Goal: Obtain resource: Download file/media

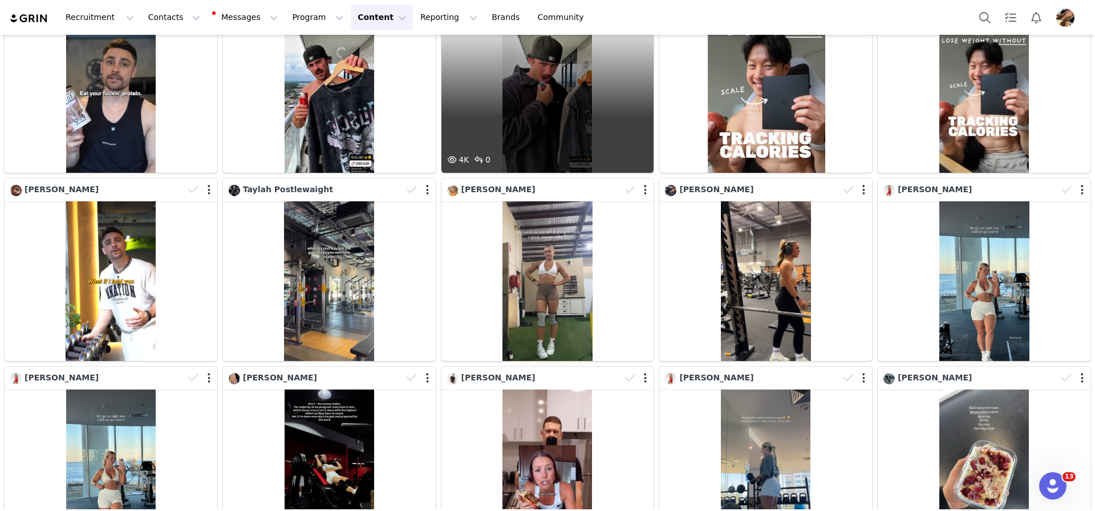
scroll to position [5358, 0]
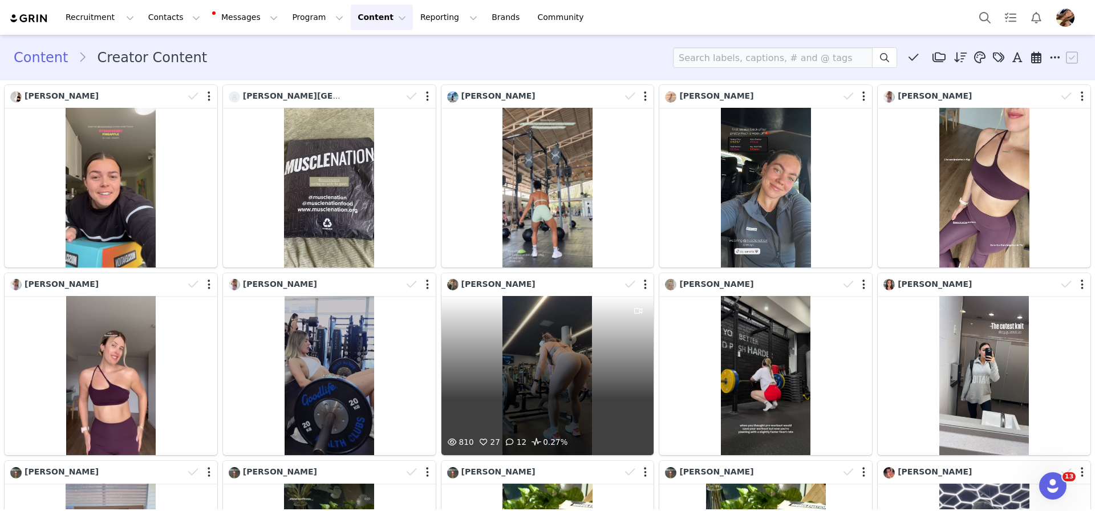
click at [561, 374] on div "810 27 12 0.27%" at bounding box center [548, 376] width 213 height 160
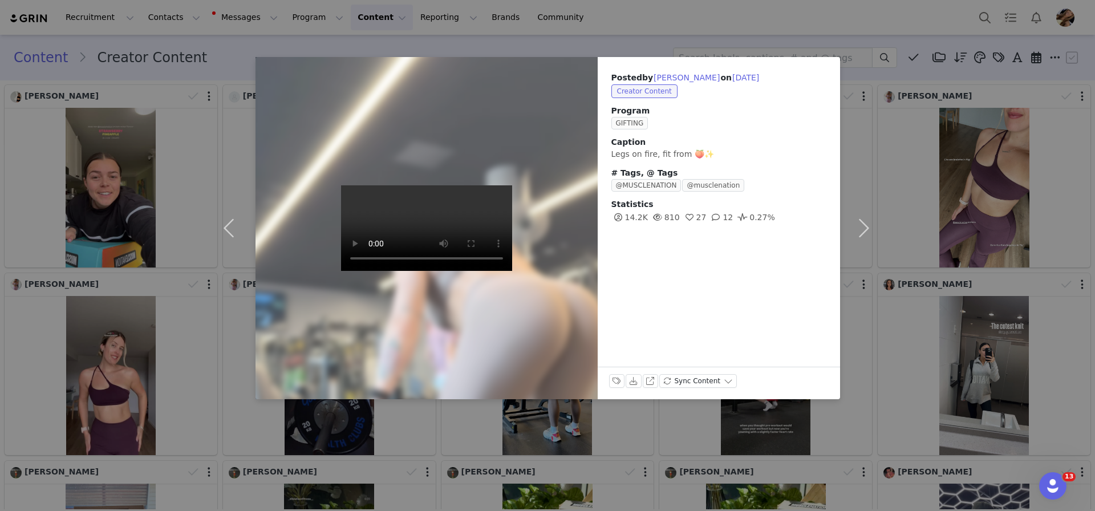
click at [964, 323] on div "Posted by [PERSON_NAME] on [DATE] Creator Content Program GIFTING Caption Legs …" at bounding box center [547, 255] width 1095 height 511
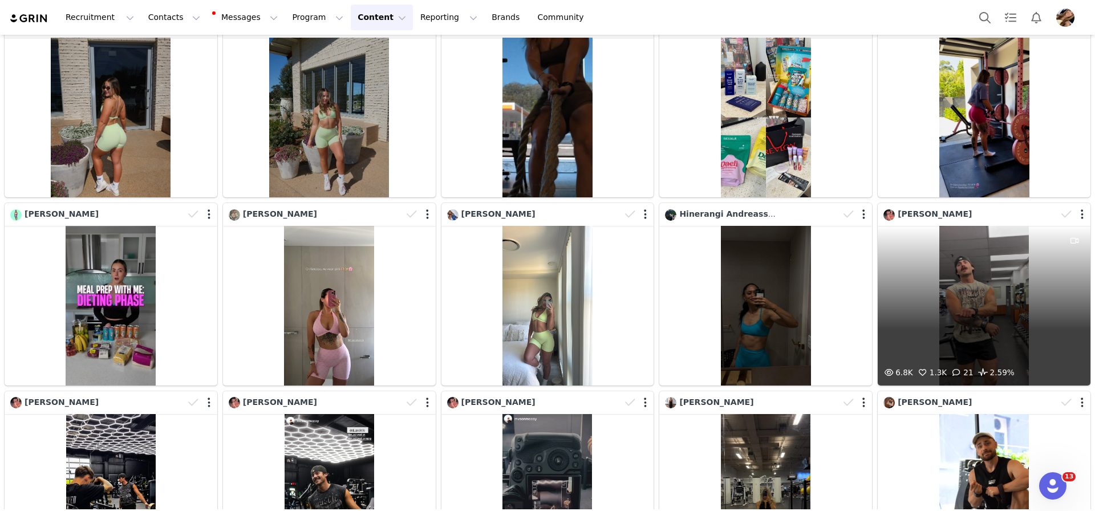
scroll to position [1856, 0]
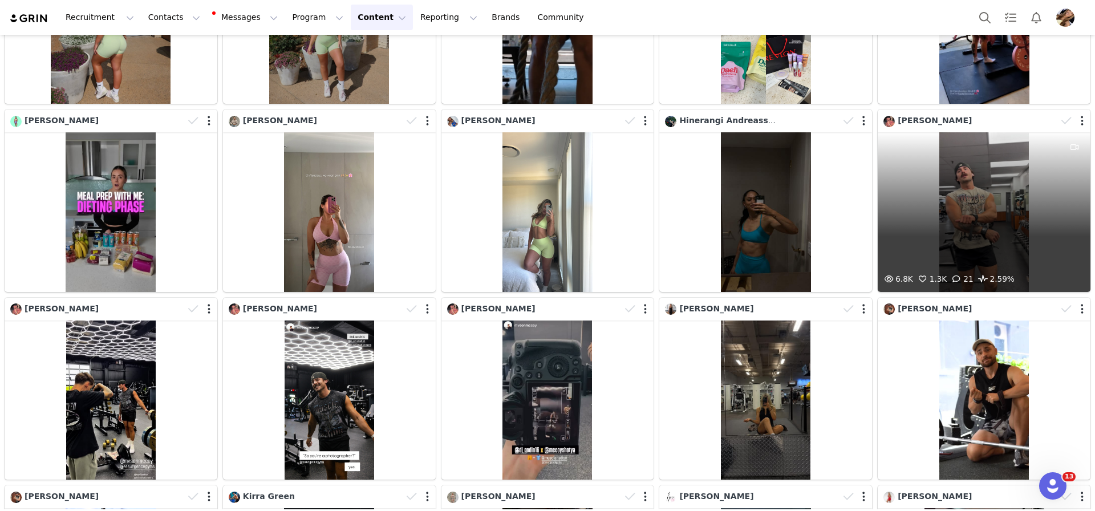
click at [966, 206] on div "6.8K 1.3K 21 2.59%" at bounding box center [984, 212] width 213 height 160
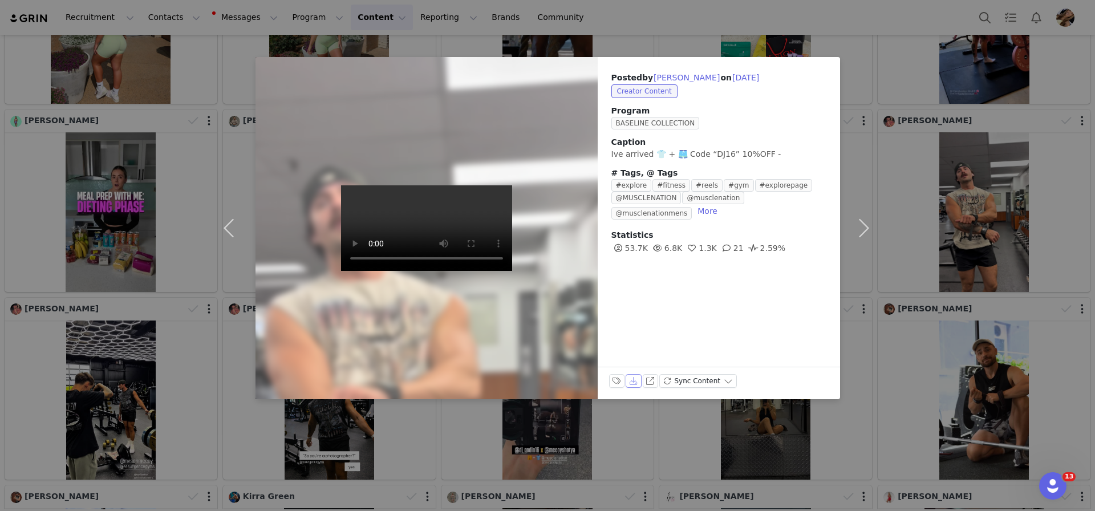
click at [636, 384] on button "Download" at bounding box center [634, 381] width 16 height 14
click at [1071, 237] on div "Posted by DJ Godin on Aug 31, 2025 Creator Content Program BASELINE COLLECTION …" at bounding box center [547, 255] width 1095 height 511
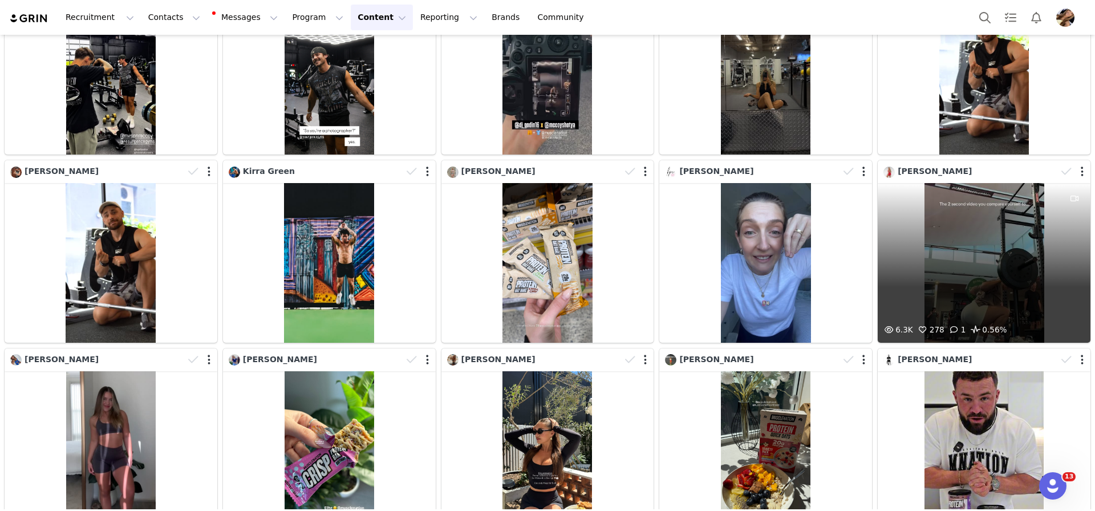
scroll to position [2220, 0]
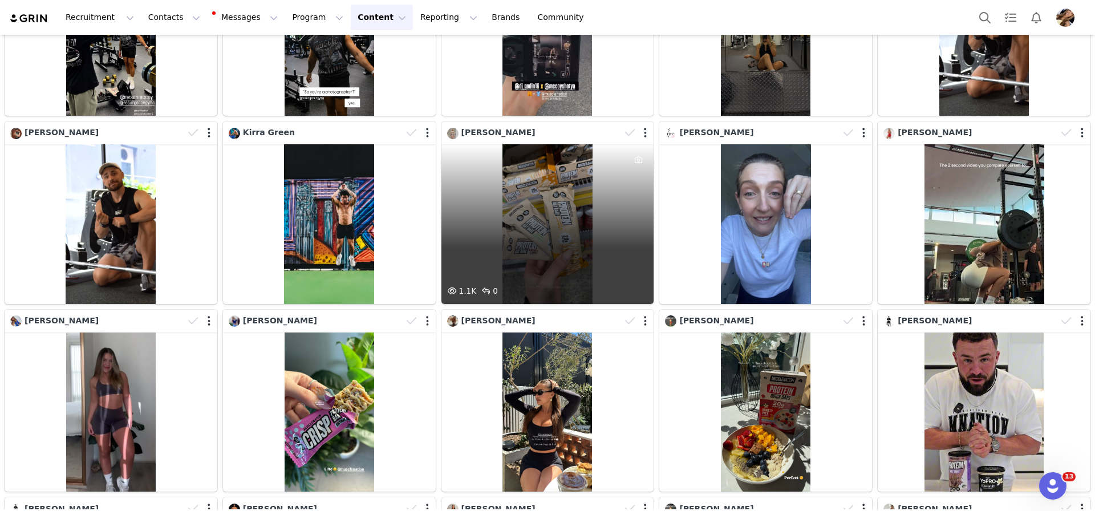
click at [542, 248] on div "1.1K 0" at bounding box center [548, 224] width 213 height 160
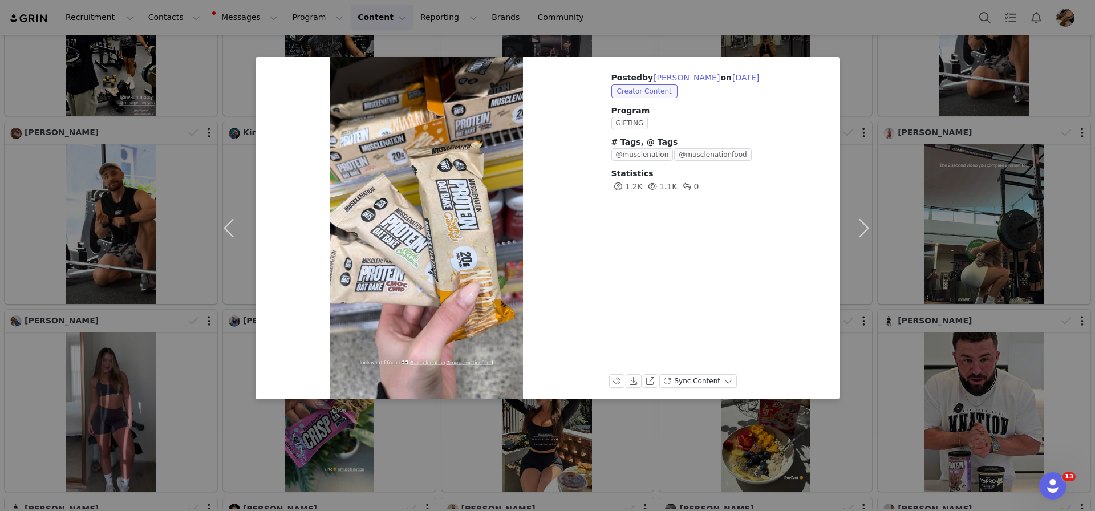
click at [968, 233] on div "Posted by Caitlin Frahn on Aug 30, 2025 Creator Content Program GIFTING # Tags,…" at bounding box center [547, 255] width 1095 height 511
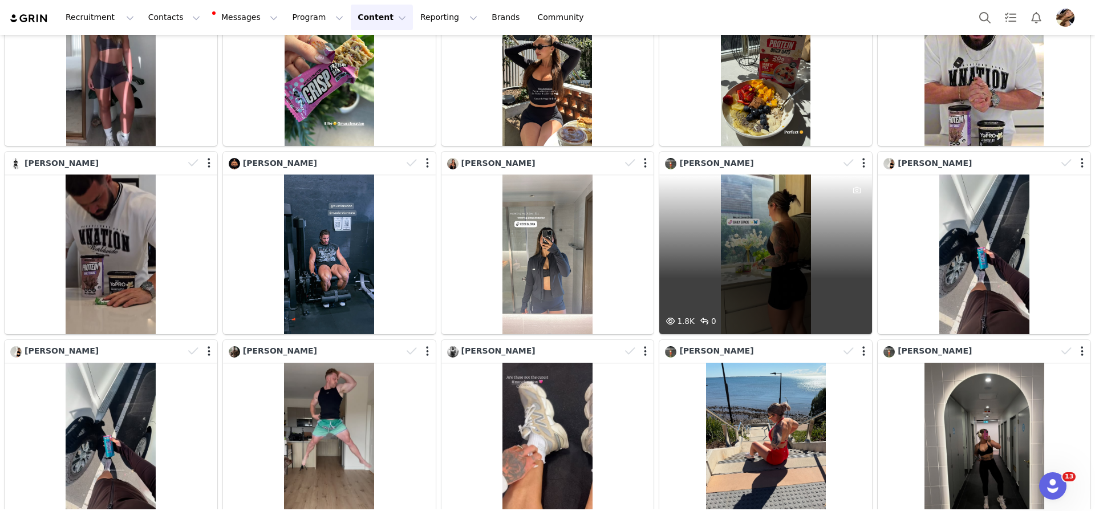
scroll to position [2576, 0]
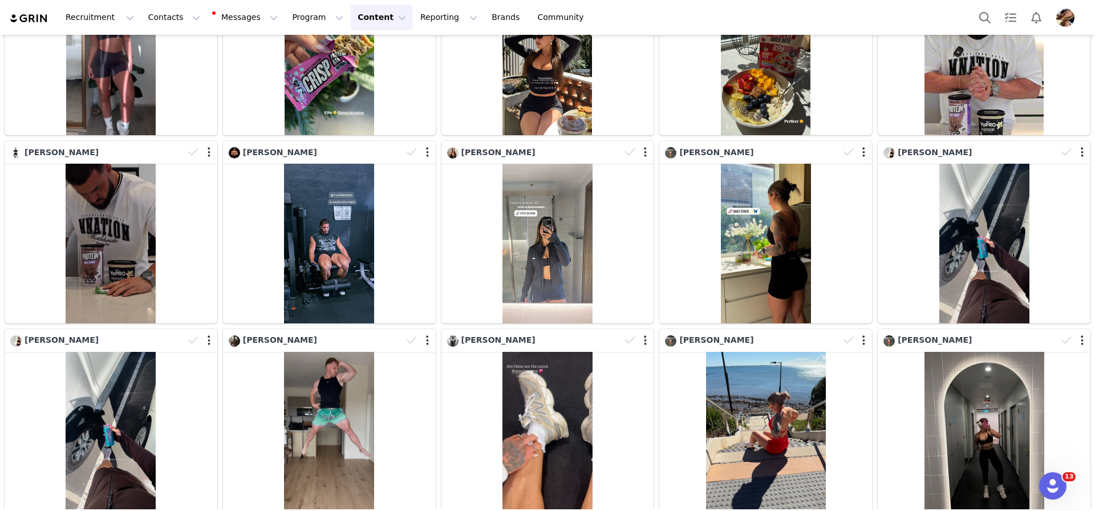
click at [875, 324] on div "[PERSON_NAME]" at bounding box center [984, 232] width 218 height 188
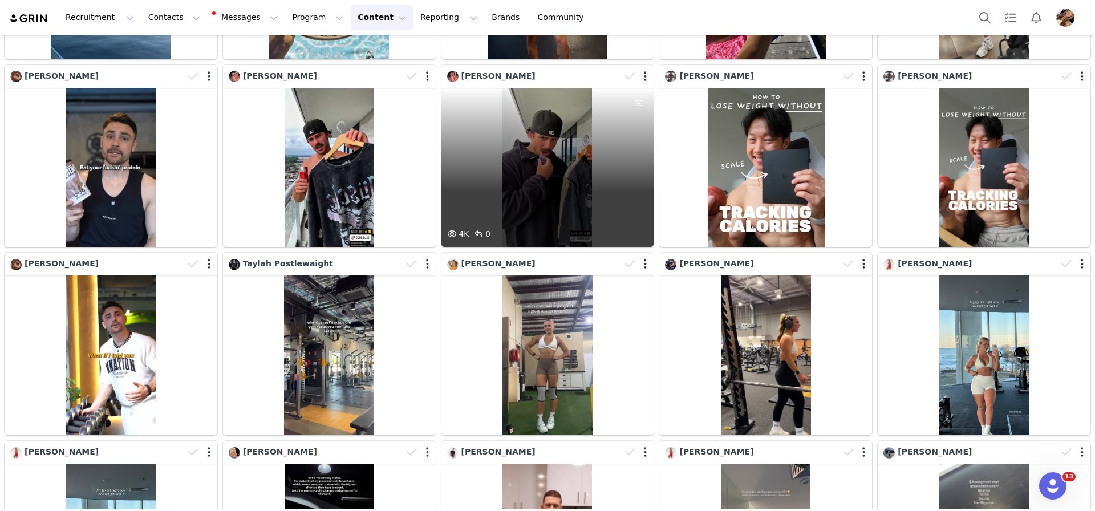
scroll to position [5424, 0]
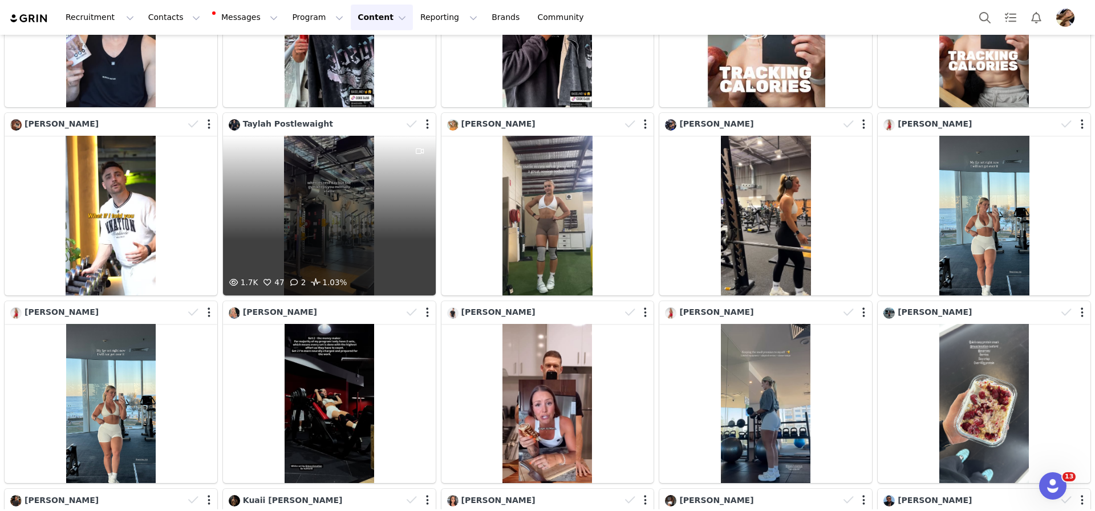
click at [297, 240] on div "1.7K 47 2 1.03%" at bounding box center [329, 216] width 213 height 160
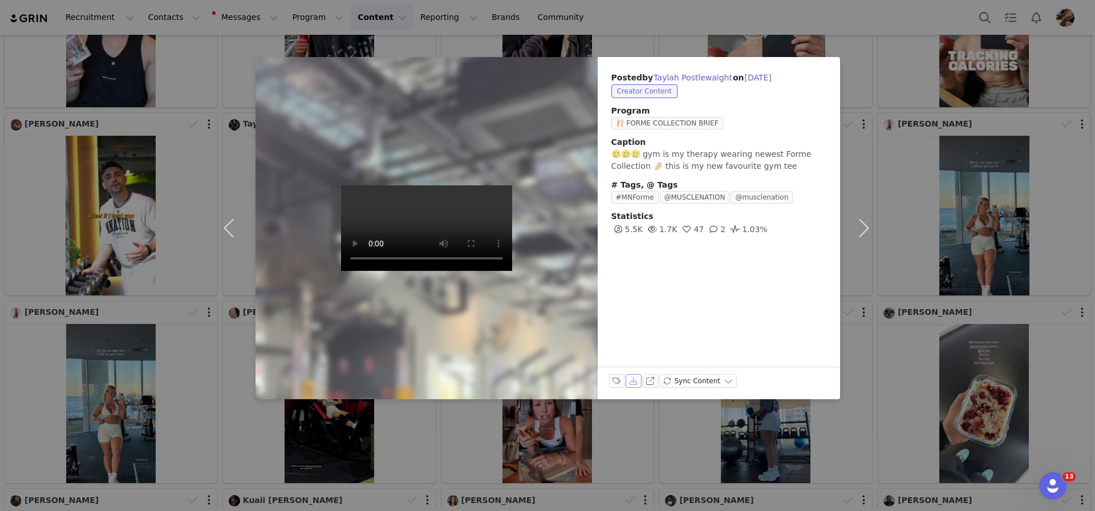
click at [633, 384] on button "Download" at bounding box center [634, 381] width 16 height 14
click at [984, 344] on div "Posted by Taylah Postlewaight on Aug 28, 2025 Creator Content Program 🩰 FORME C…" at bounding box center [547, 255] width 1095 height 511
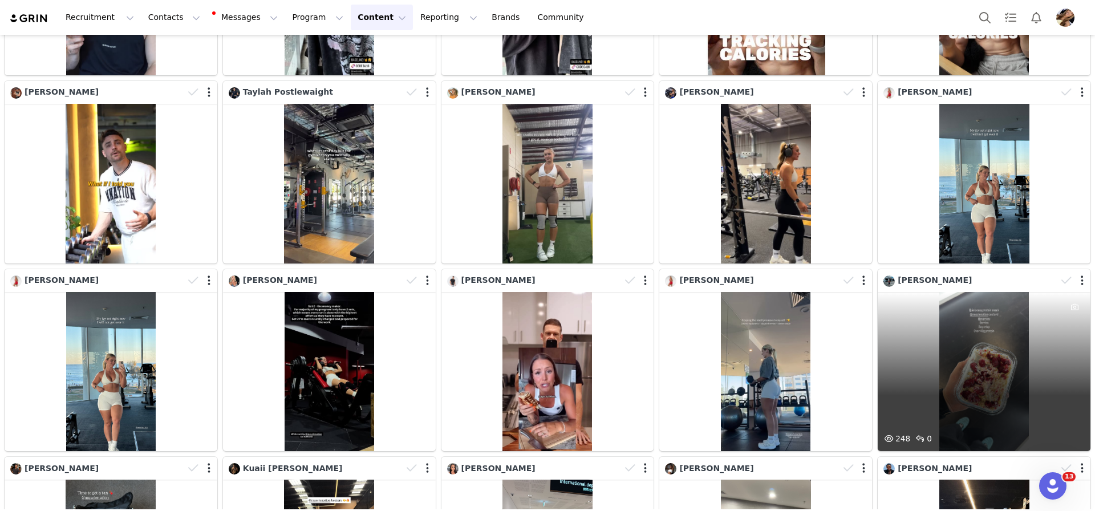
scroll to position [5469, 0]
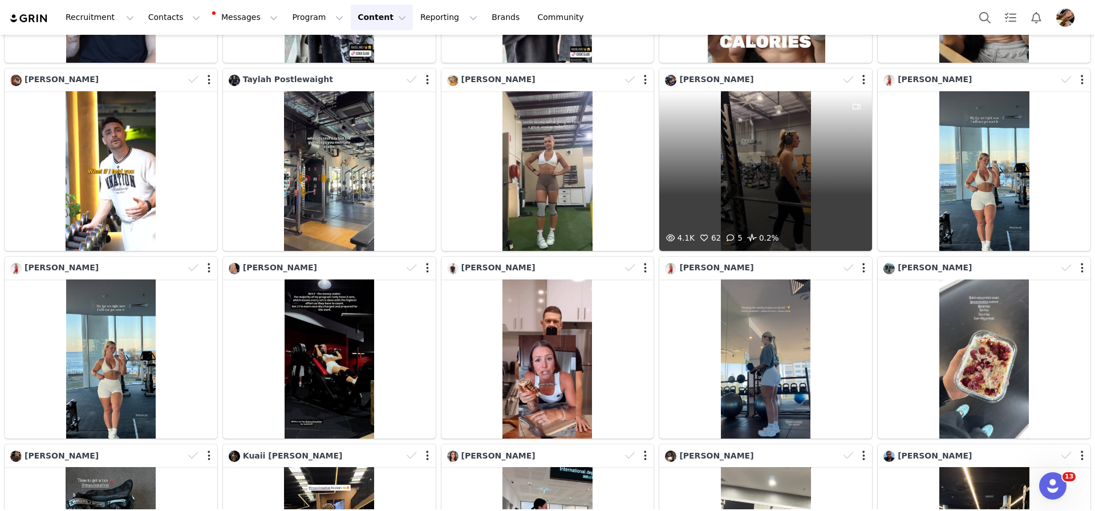
click at [816, 185] on div "4.1K 62 5 0.2%" at bounding box center [765, 171] width 213 height 160
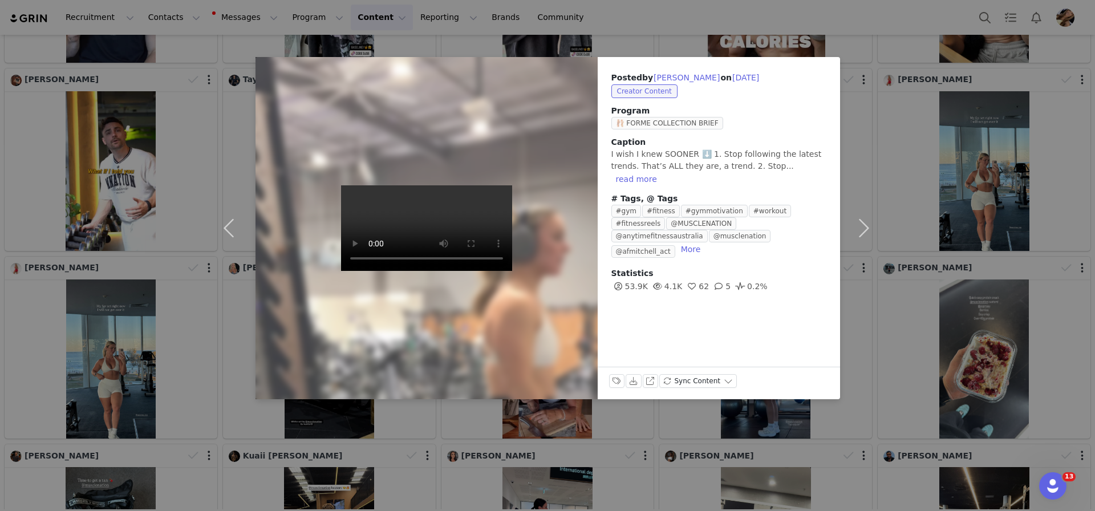
click at [968, 172] on div "Posted by Emma Combs on Aug 28, 2025 Creator Content Program 🩰 FORME COLLECTION…" at bounding box center [547, 255] width 1095 height 511
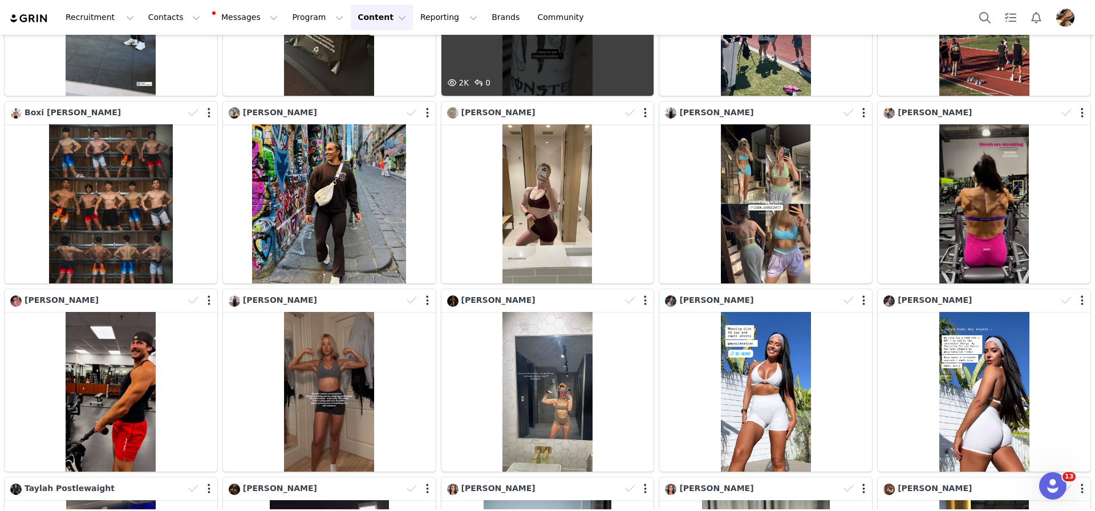
scroll to position [6187, 0]
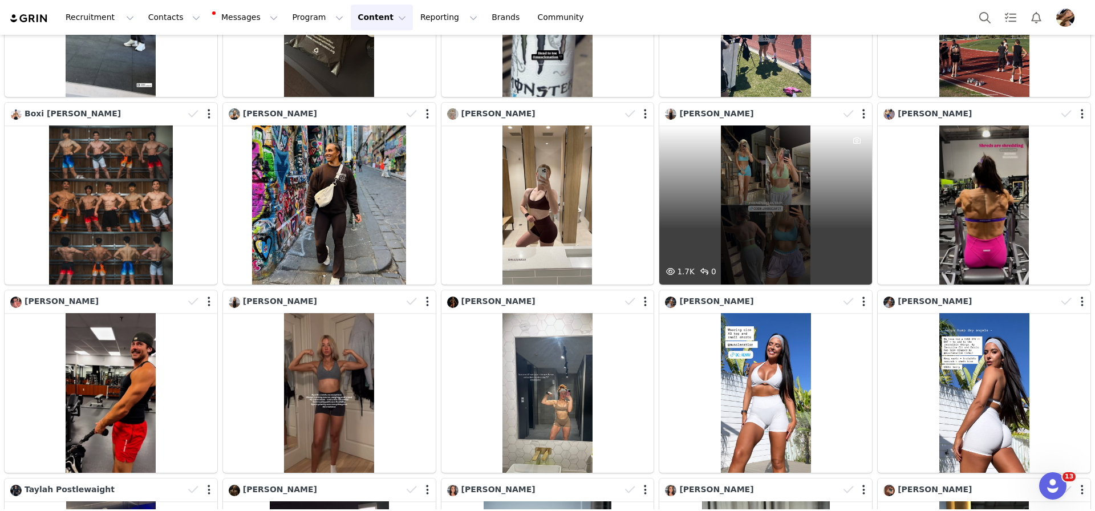
click at [743, 196] on div "1.7K 0" at bounding box center [765, 205] width 213 height 160
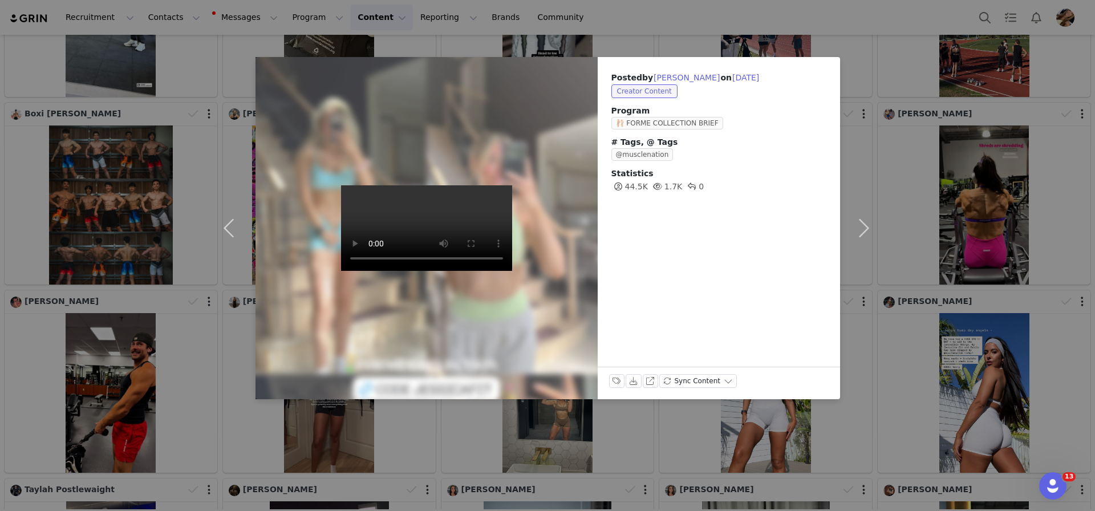
click at [938, 175] on div "Posted by Jessica Hutchinson on Aug 28, 2025 Creator Content Program 🩰 FORME CO…" at bounding box center [547, 255] width 1095 height 511
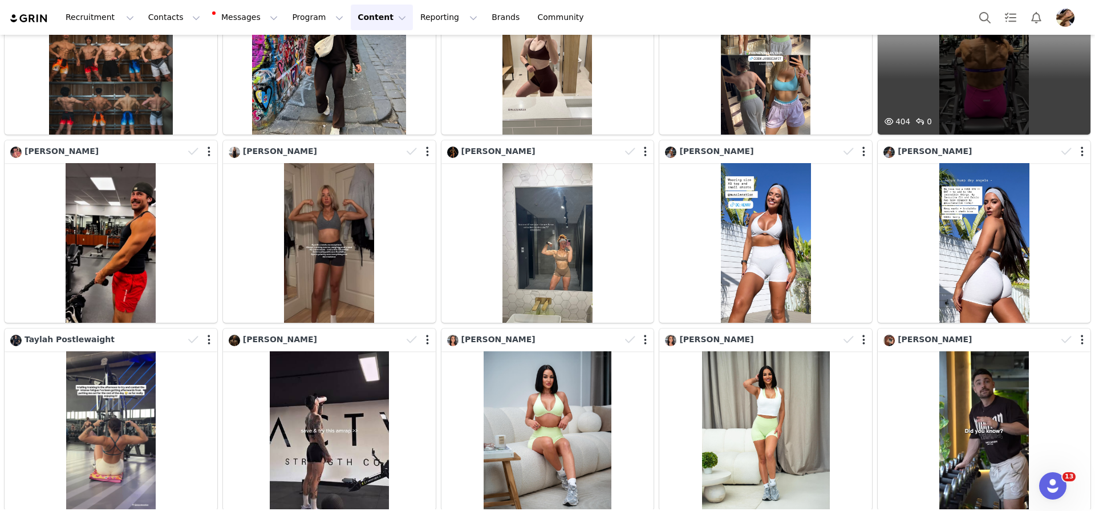
scroll to position [6338, 0]
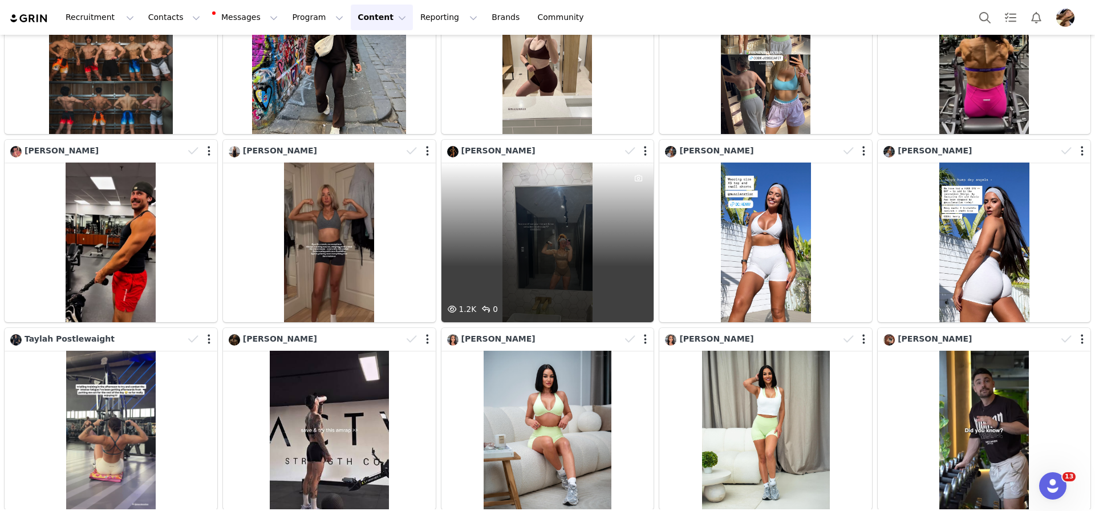
click at [592, 276] on div "1.2K 0" at bounding box center [548, 243] width 213 height 160
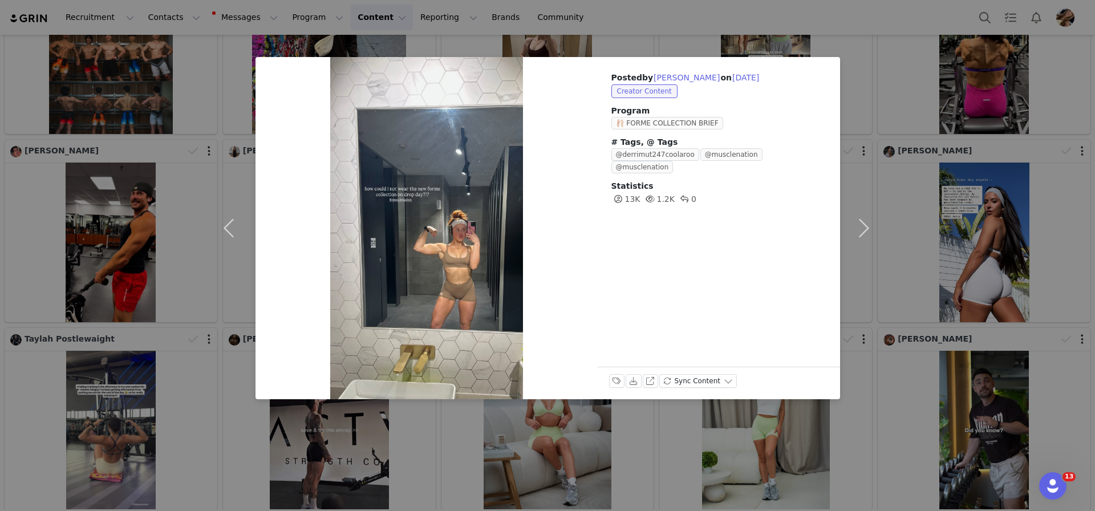
click at [986, 282] on div "Posted by Megan Howell on Aug 27, 2025 Creator Content Program 🩰 FORME COLLECTI…" at bounding box center [547, 255] width 1095 height 511
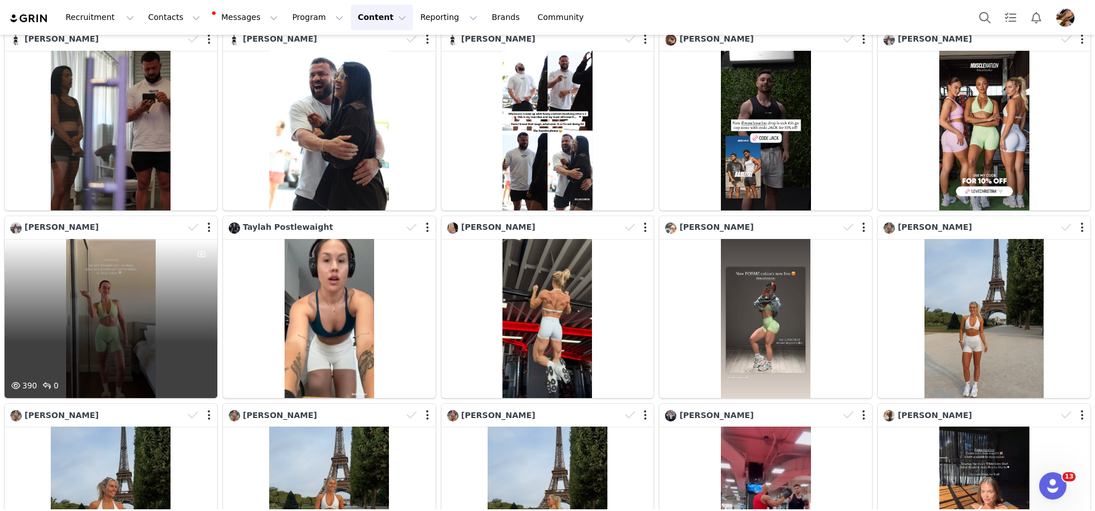
scroll to position [7425, 0]
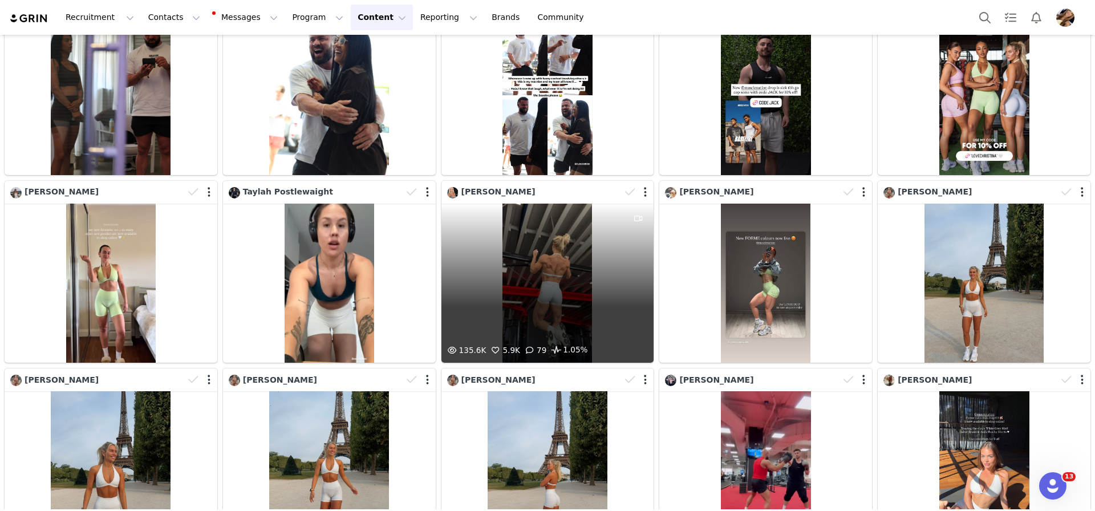
click at [548, 303] on div "135.6K 5.9K 79 1.05%" at bounding box center [548, 284] width 213 height 160
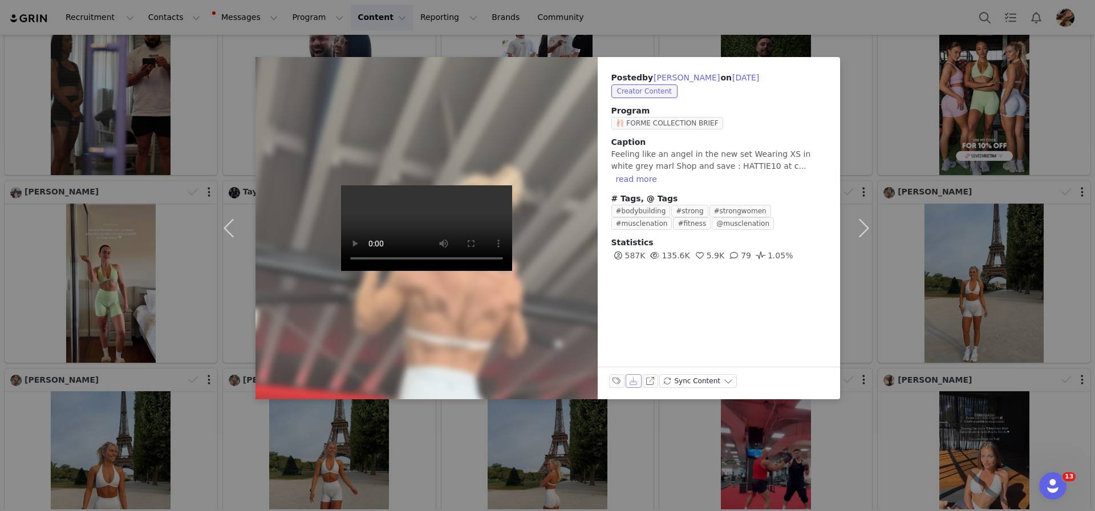
click at [634, 383] on button "Download" at bounding box center [634, 381] width 16 height 14
click at [968, 290] on div "Posted by Hattie Boydle on Aug 27, 2025 Creator Content Program 🩰 FORME COLLECT…" at bounding box center [547, 255] width 1095 height 511
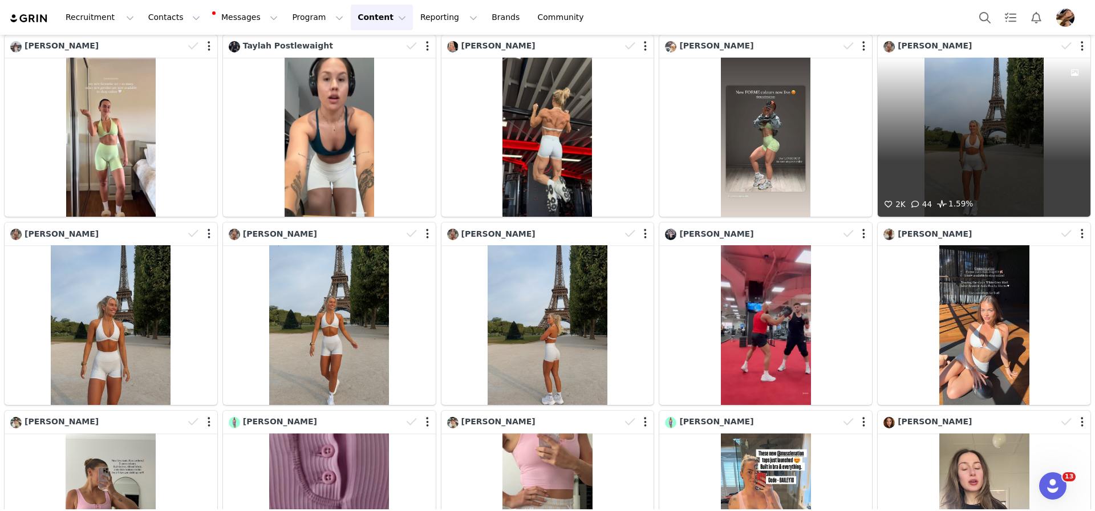
scroll to position [7573, 0]
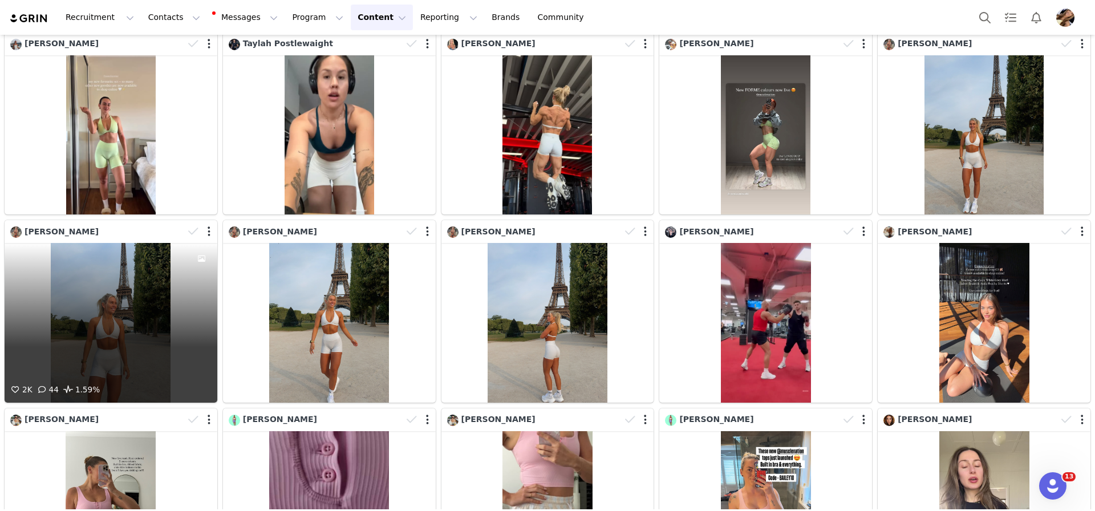
click at [137, 346] on div "2K 44 1.59%" at bounding box center [111, 323] width 213 height 160
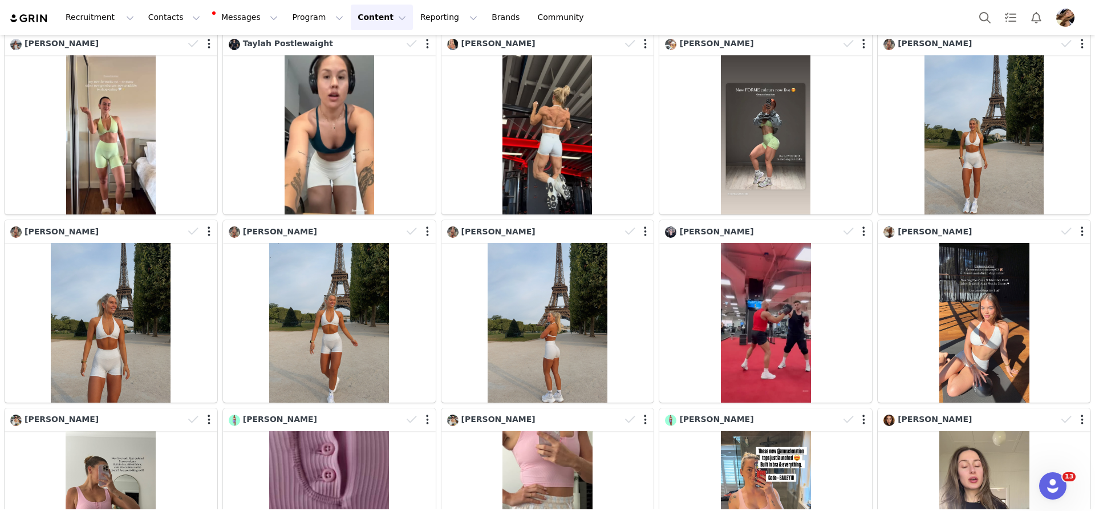
scroll to position [7574, 0]
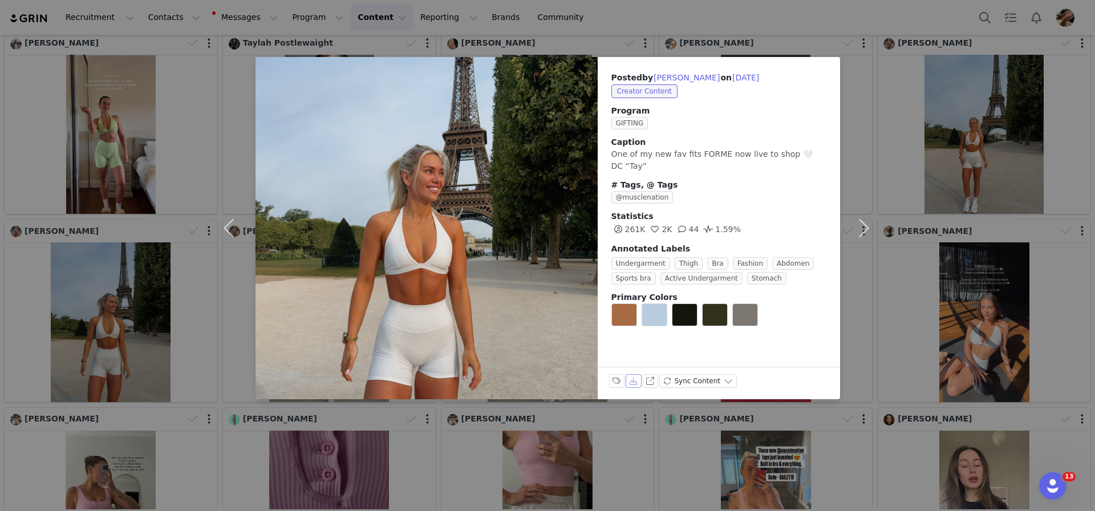
click at [633, 380] on button "Download" at bounding box center [634, 381] width 16 height 14
click at [949, 310] on div "Posted by Tayla Goody on Aug 27, 2025 Creator Content Program GIFTING Caption O…" at bounding box center [547, 255] width 1095 height 511
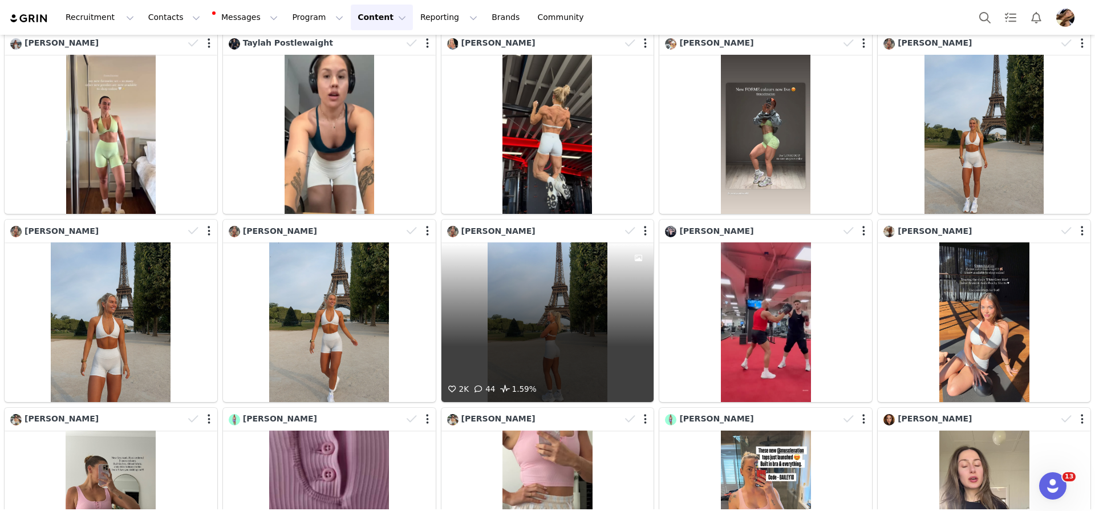
click at [598, 343] on div "2K 44 1.59%" at bounding box center [548, 322] width 213 height 160
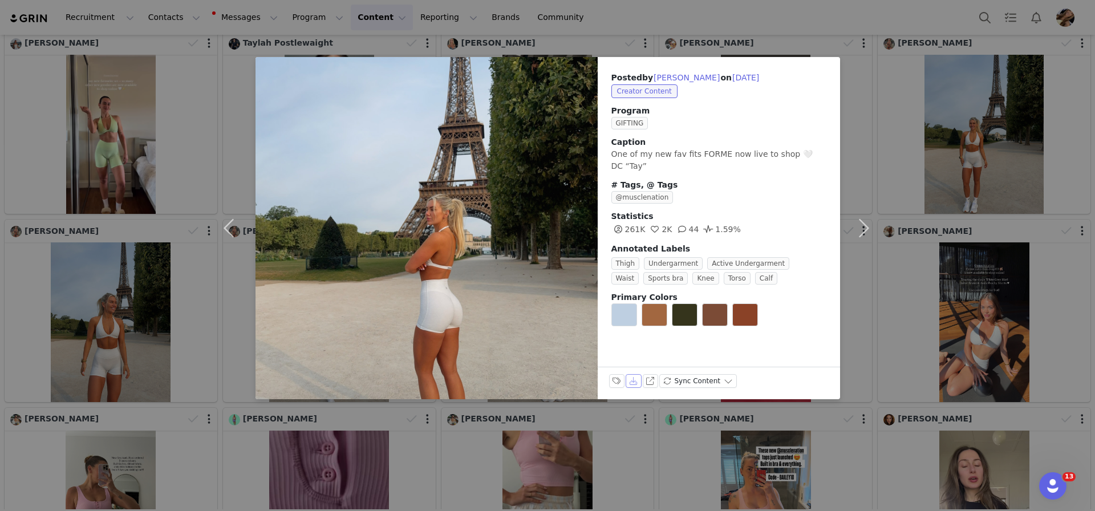
click at [639, 385] on button "Download" at bounding box center [634, 381] width 16 height 14
click at [970, 325] on div "Posted by Tayla Goody on Aug 27, 2025 Creator Content Program GIFTING Caption O…" at bounding box center [547, 255] width 1095 height 511
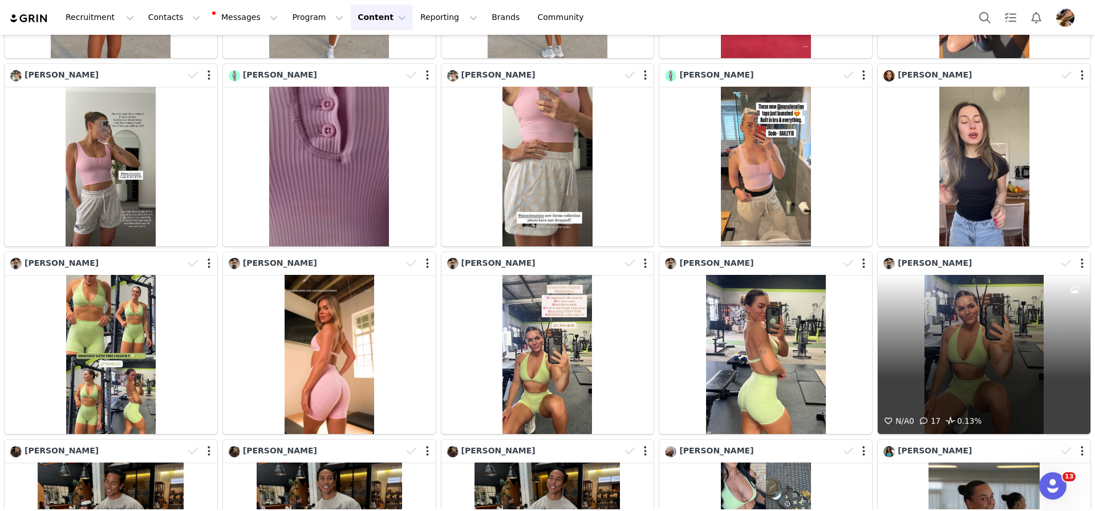
scroll to position [7920, 0]
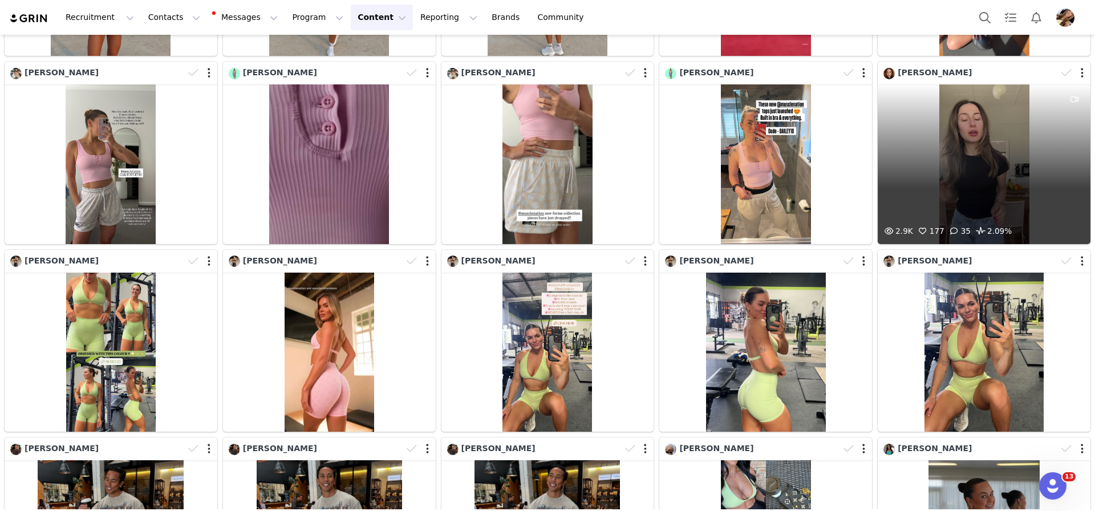
click at [979, 174] on div "2.9K 177 35 2.09%" at bounding box center [984, 164] width 213 height 160
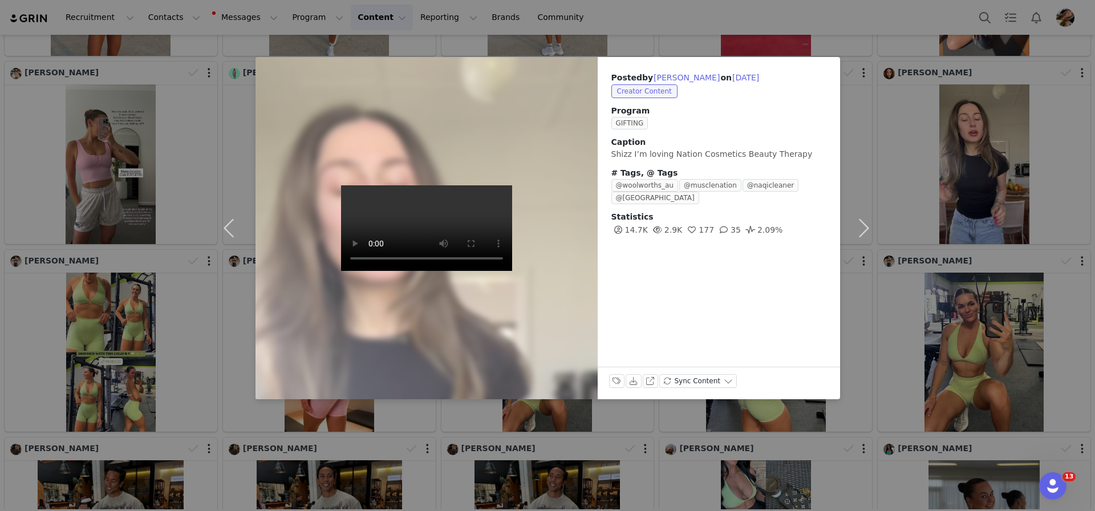
click at [943, 220] on div "Posted by Demi Martinez on Aug 27, 2025 Creator Content Program GIFTING Caption…" at bounding box center [547, 255] width 1095 height 511
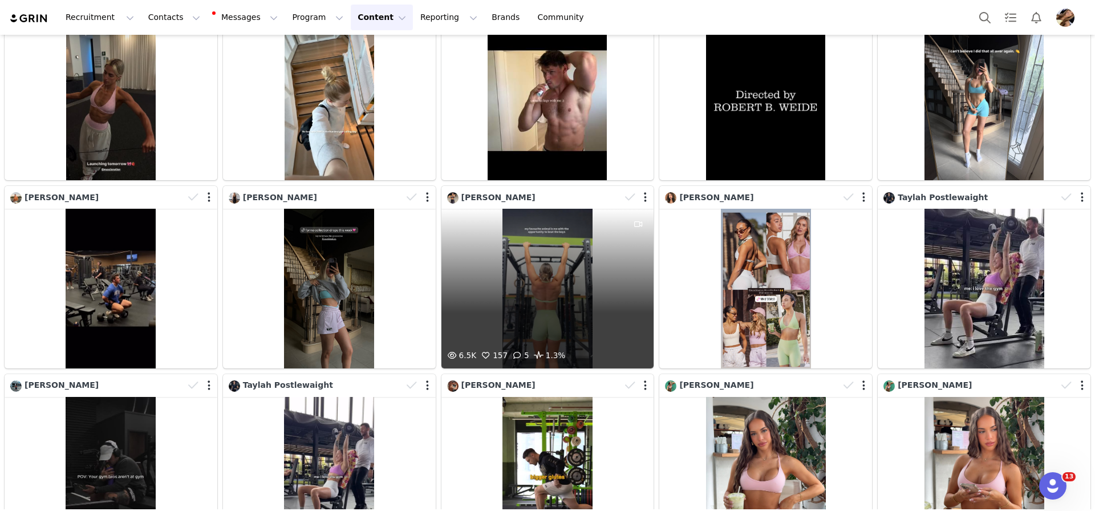
scroll to position [11764, 0]
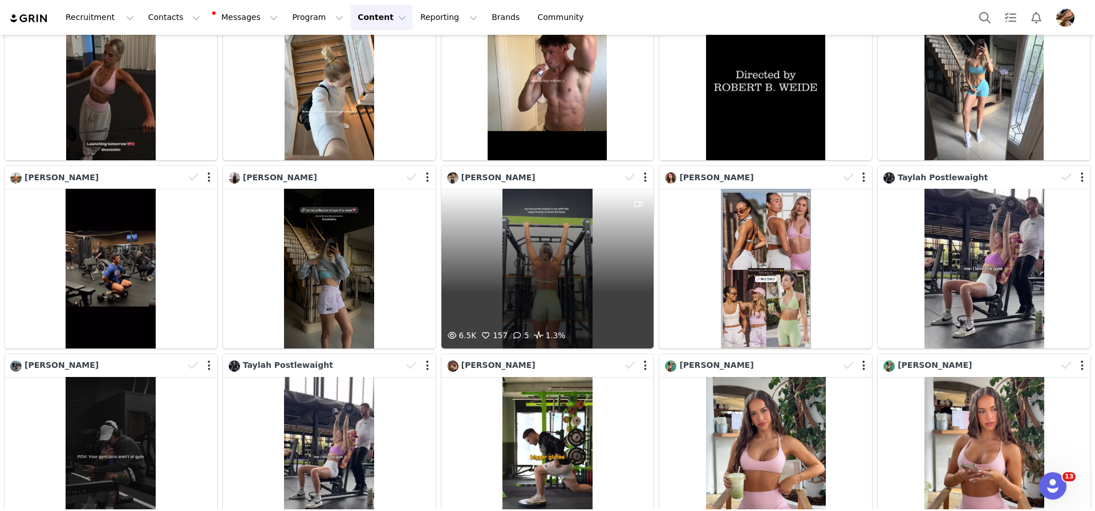
click at [557, 274] on div "6.5K 157 5 1.3%" at bounding box center [548, 269] width 213 height 160
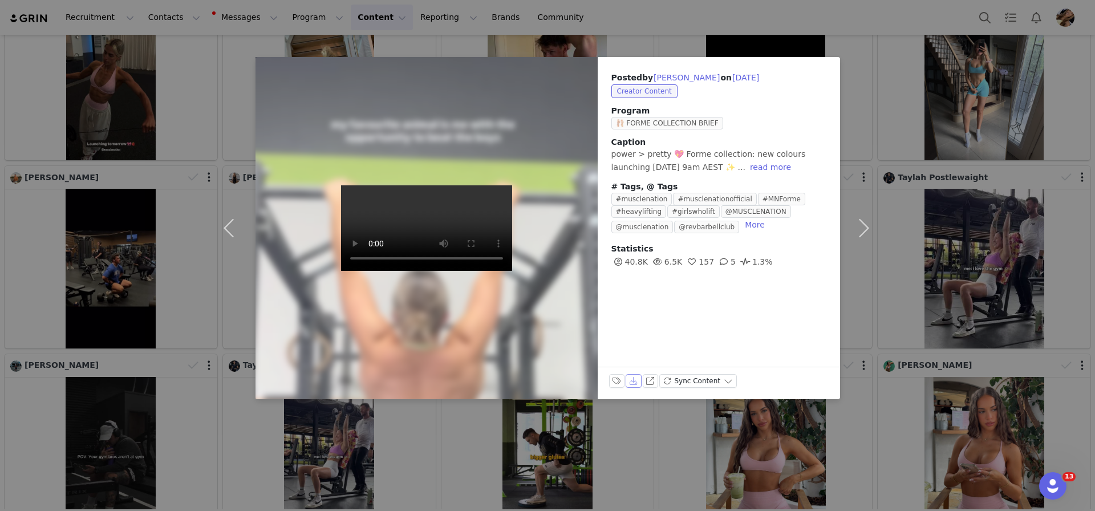
click at [639, 385] on button "Download" at bounding box center [634, 381] width 16 height 14
click at [926, 286] on div "Posted by Renee Hogan on Aug 25, 2025 Creator Content Program 🩰 FORME COLLECTIO…" at bounding box center [547, 255] width 1095 height 511
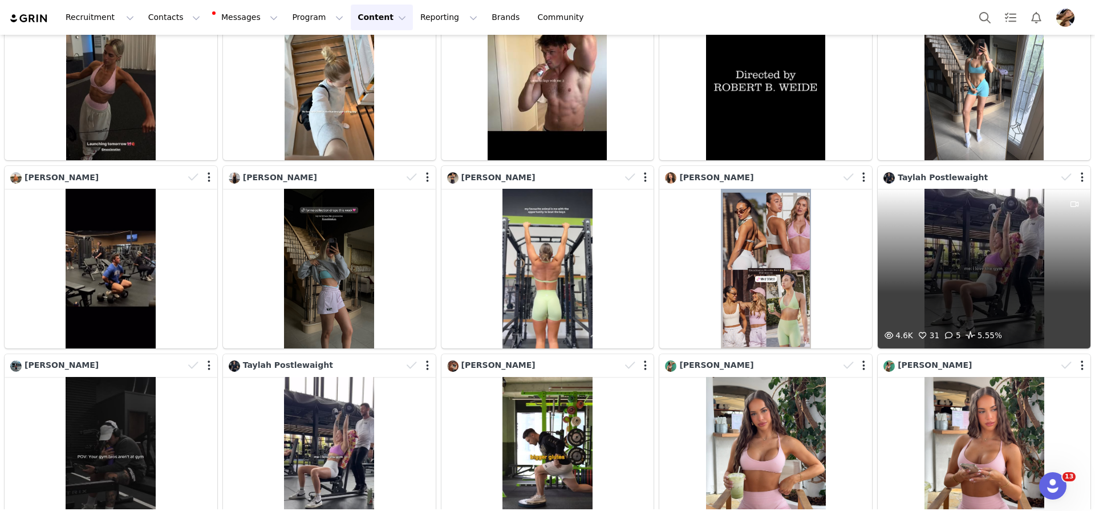
click at [986, 300] on div "4.6K 31 5 5.55%" at bounding box center [984, 269] width 213 height 160
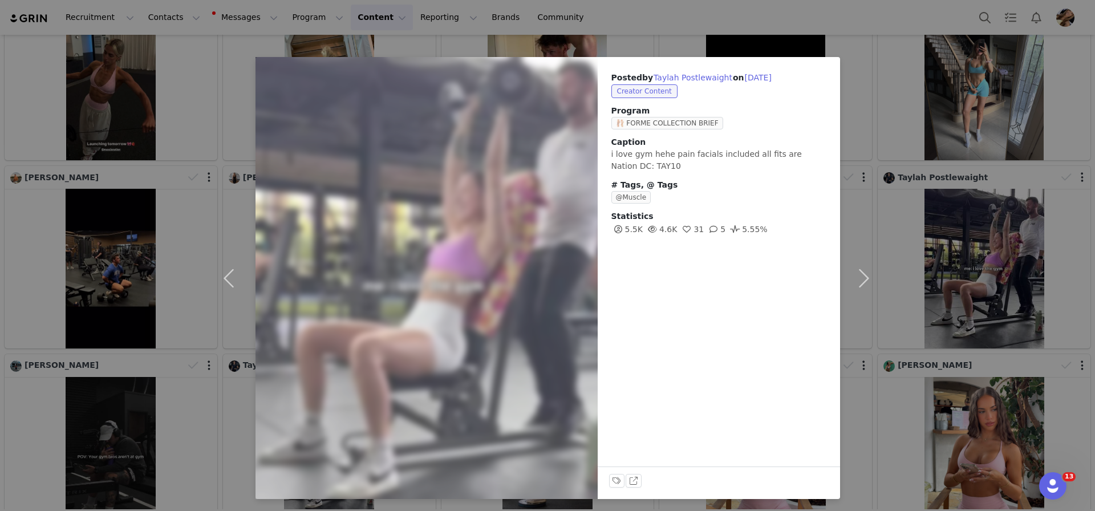
click at [985, 299] on div "Posted by Taylah Postlewaight on Aug 25, 2025 Creator Content Program 🩰 FORME C…" at bounding box center [547, 255] width 1095 height 511
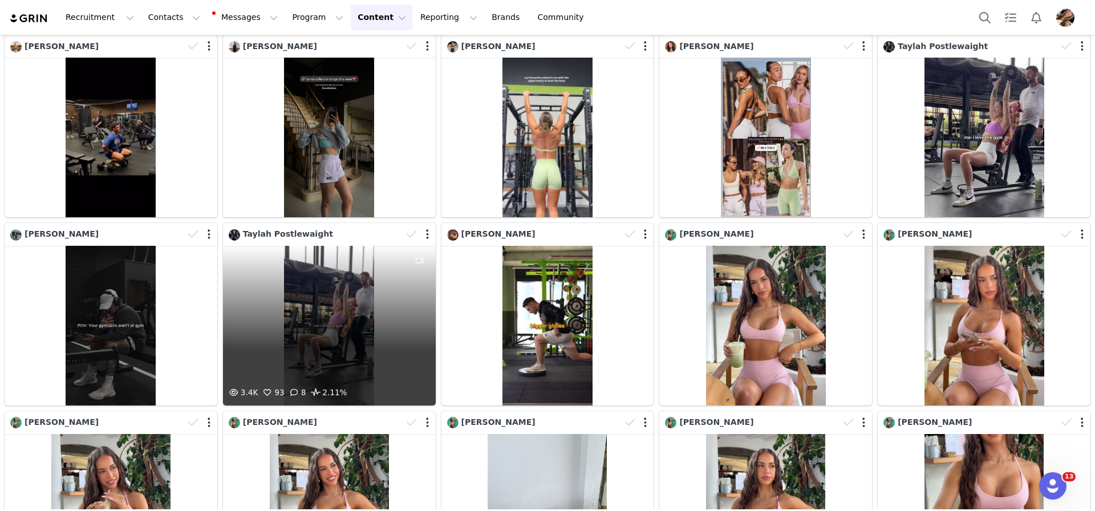
scroll to position [11901, 0]
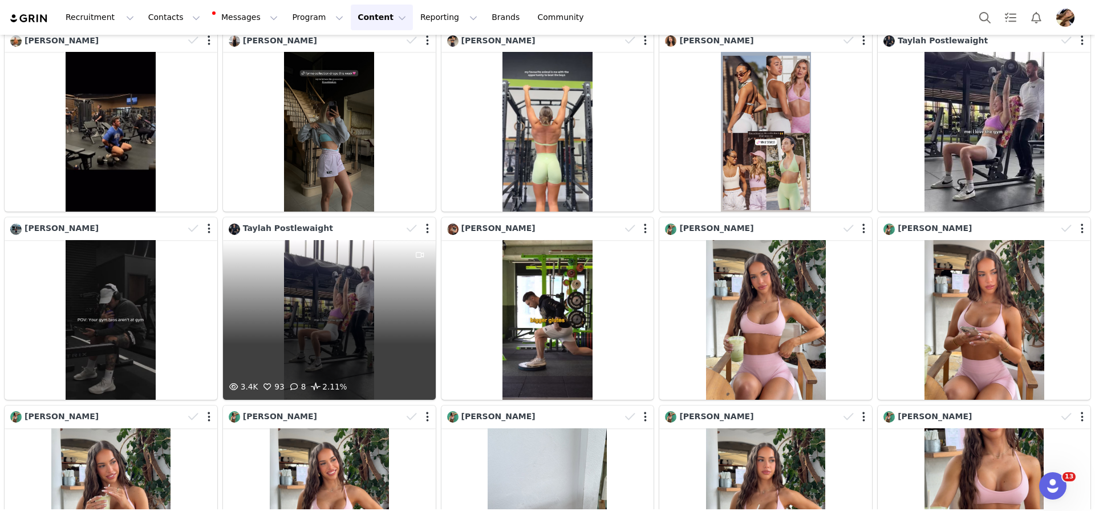
click at [350, 353] on div "3.4K 93 8 2.11%" at bounding box center [329, 320] width 213 height 160
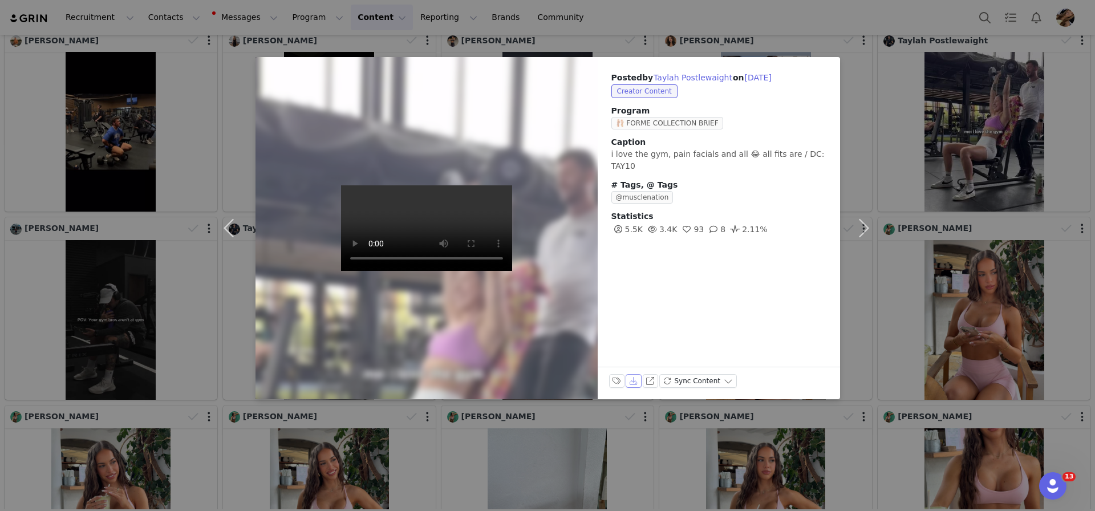
click at [637, 383] on button "Download" at bounding box center [634, 381] width 16 height 14
click at [986, 350] on div "Posted by Taylah Postlewaight on Aug 25, 2025 Creator Content Program 🩰 FORME C…" at bounding box center [547, 255] width 1095 height 511
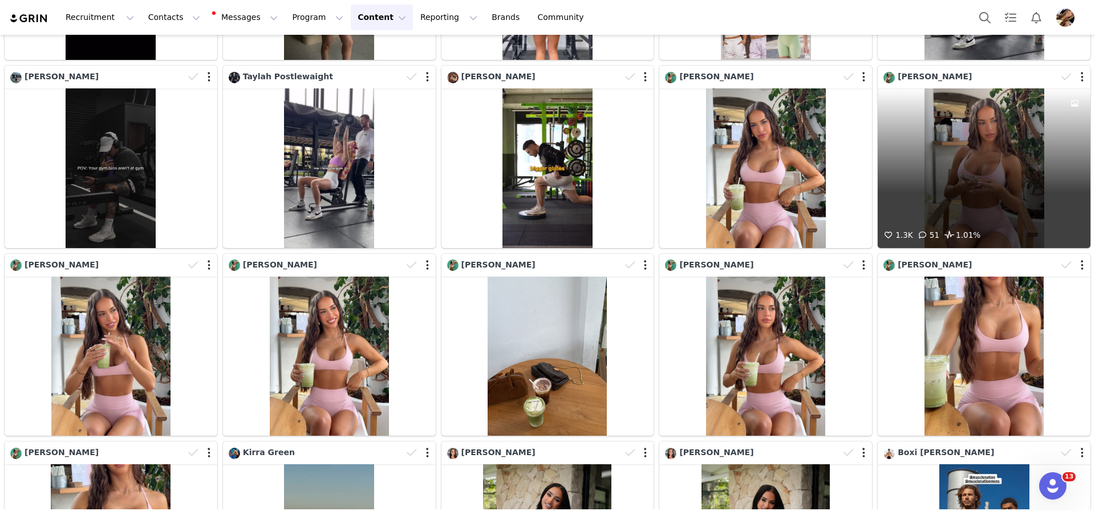
scroll to position [12052, 0]
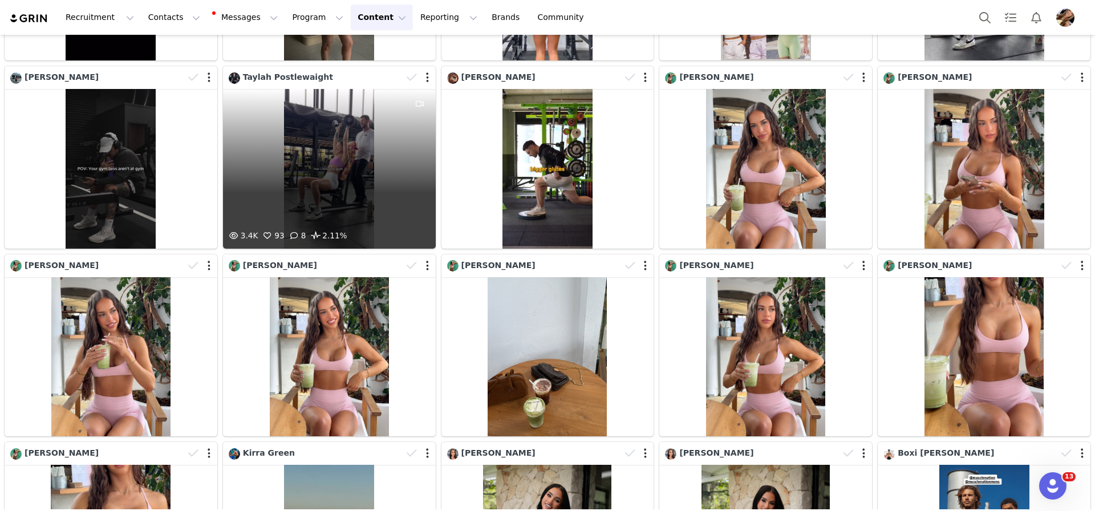
click at [381, 128] on div "3.4K 93 8 2.11%" at bounding box center [329, 169] width 213 height 160
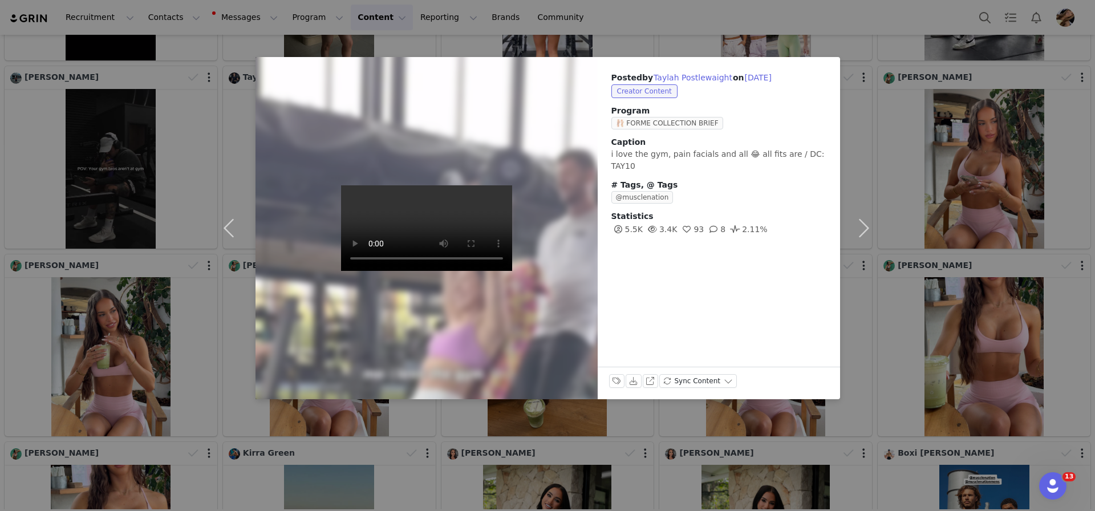
click at [1057, 188] on div "Posted by Taylah Postlewaight on Aug 25, 2025 Creator Content Program 🩰 FORME C…" at bounding box center [547, 255] width 1095 height 511
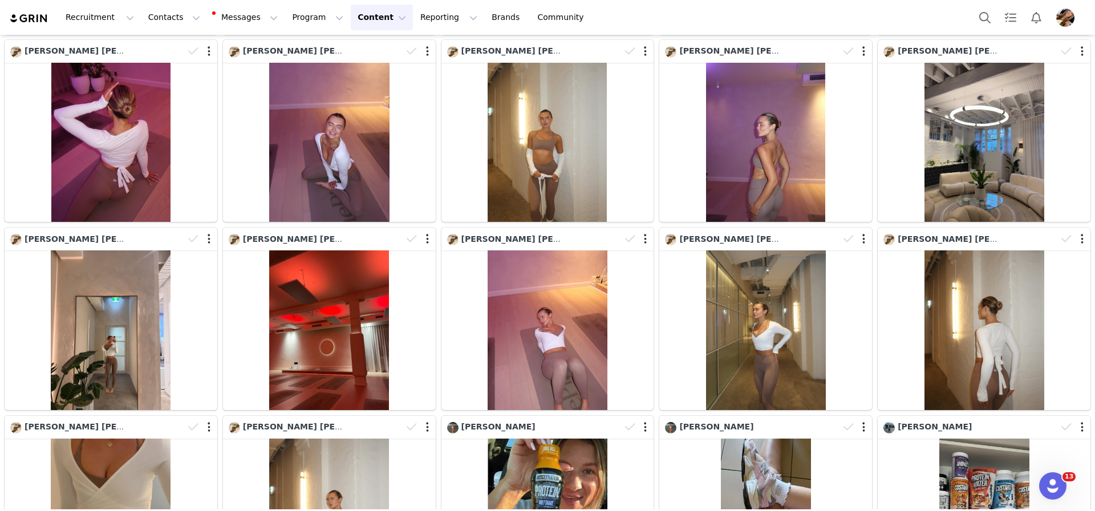
scroll to position [13661, 0]
